Goal: Transaction & Acquisition: Subscribe to service/newsletter

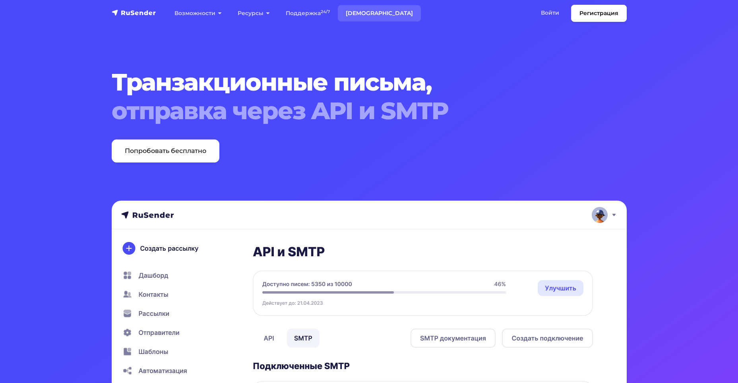
drag, startPoint x: 365, startPoint y: 13, endPoint x: 374, endPoint y: 29, distance: 18.7
click at [365, 14] on link "[DEMOGRAPHIC_DATA]" at bounding box center [379, 13] width 83 height 16
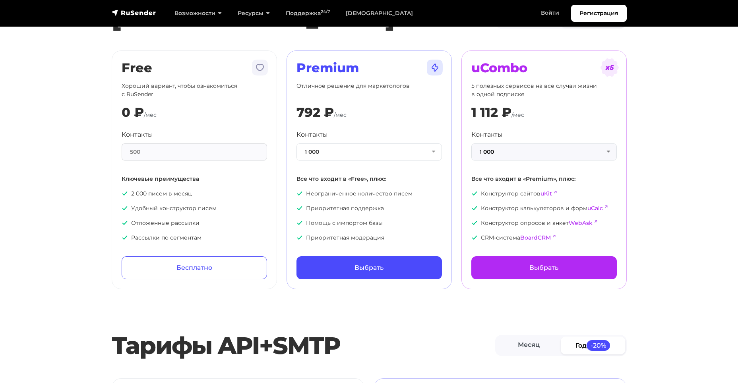
scroll to position [79, 0]
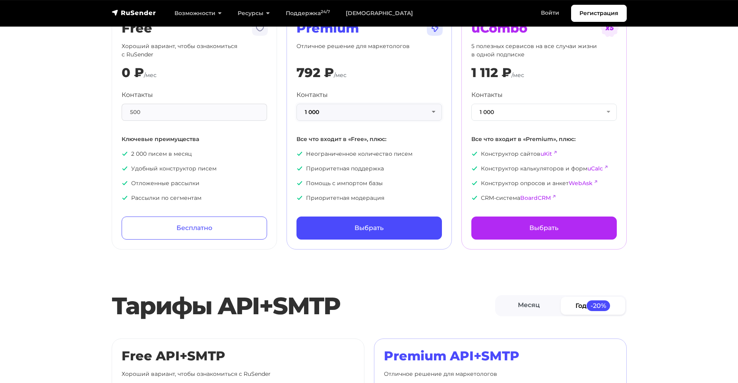
click at [370, 114] on button "1 000" at bounding box center [368, 112] width 145 height 17
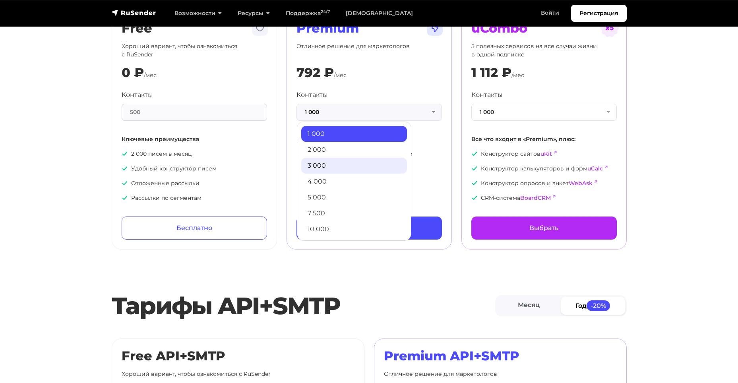
click at [366, 165] on link "3 000" at bounding box center [354, 166] width 106 height 16
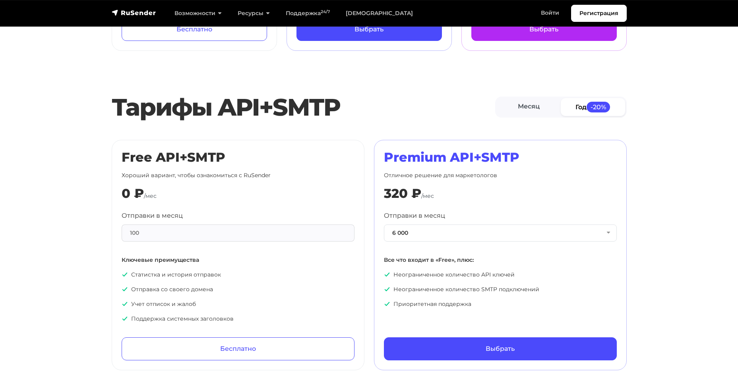
scroll to position [0, 0]
